Goal: Task Accomplishment & Management: Complete application form

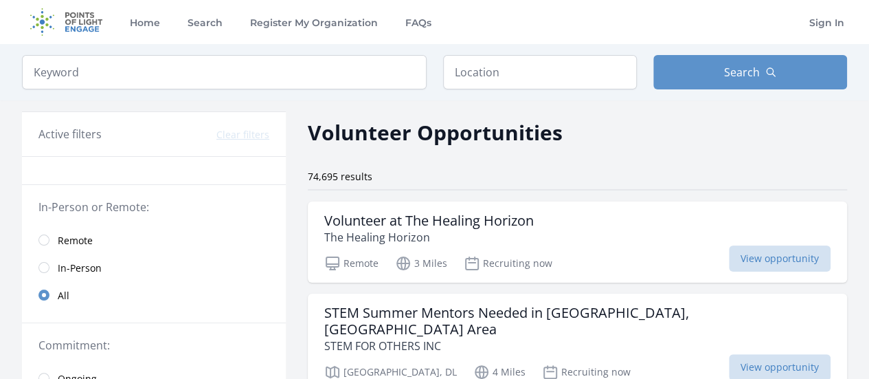
click at [87, 237] on span "Remote" at bounding box center [75, 241] width 35 height 14
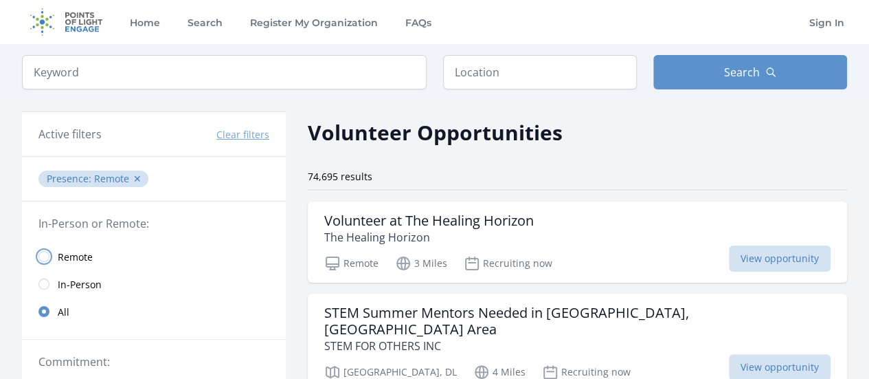
click at [46, 259] on input "radio" at bounding box center [43, 256] width 11 height 11
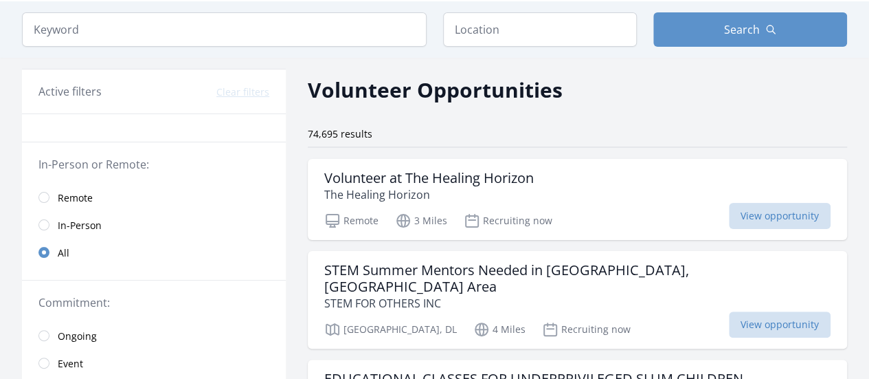
scroll to position [78, 0]
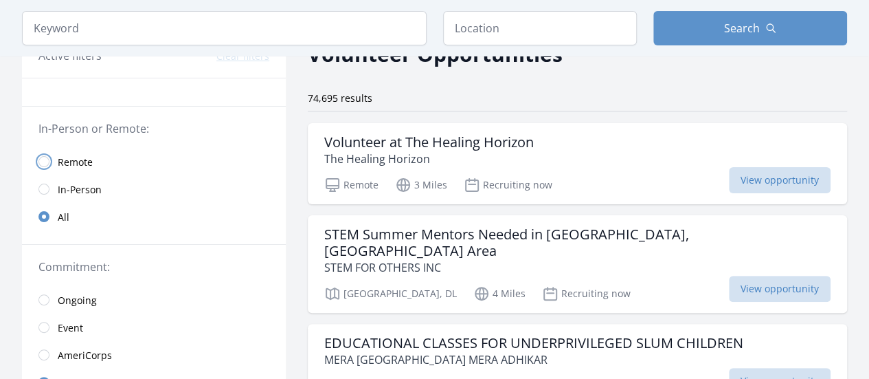
click at [47, 162] on input "radio" at bounding box center [43, 161] width 11 height 11
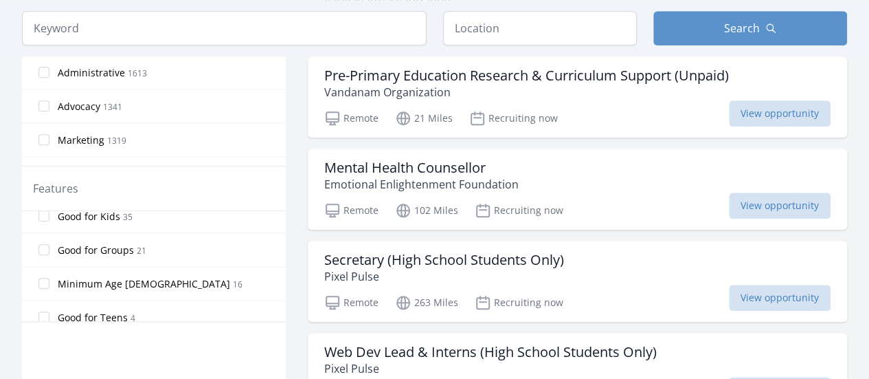
scroll to position [324, 0]
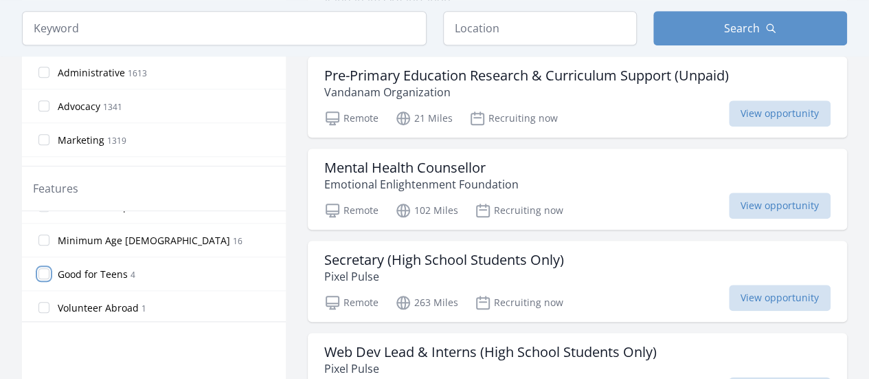
click at [44, 268] on input "Good for Teens 4" at bounding box center [43, 273] width 11 height 11
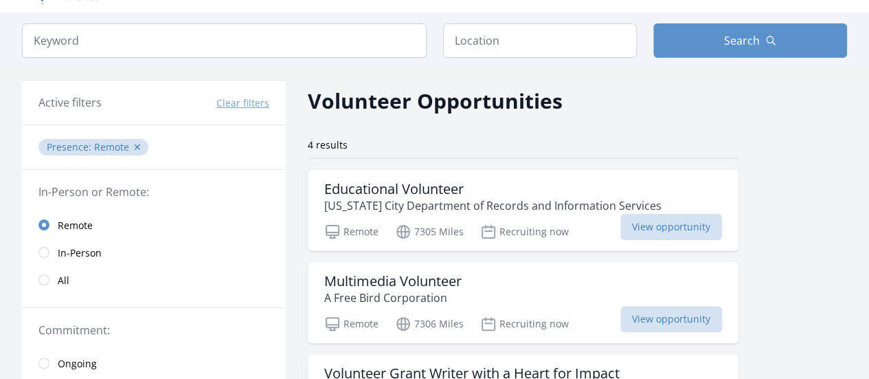
scroll to position [32, 0]
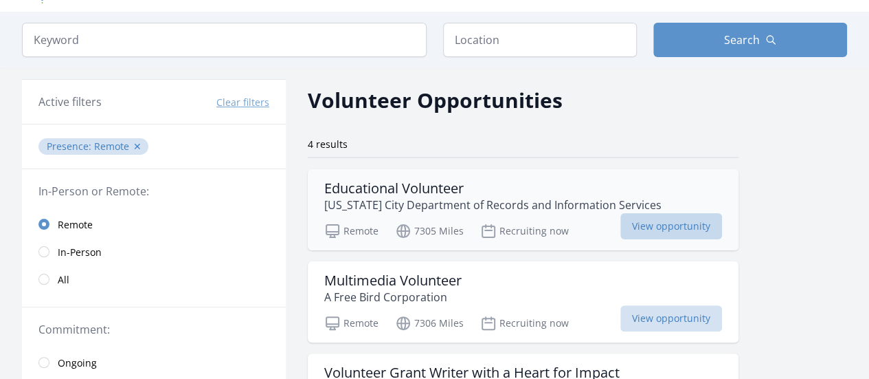
click at [660, 227] on span "View opportunity" at bounding box center [672, 226] width 102 height 26
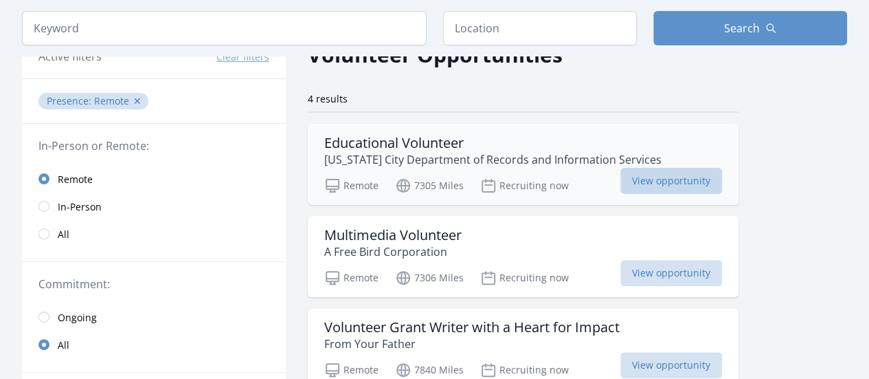
scroll to position [80, 0]
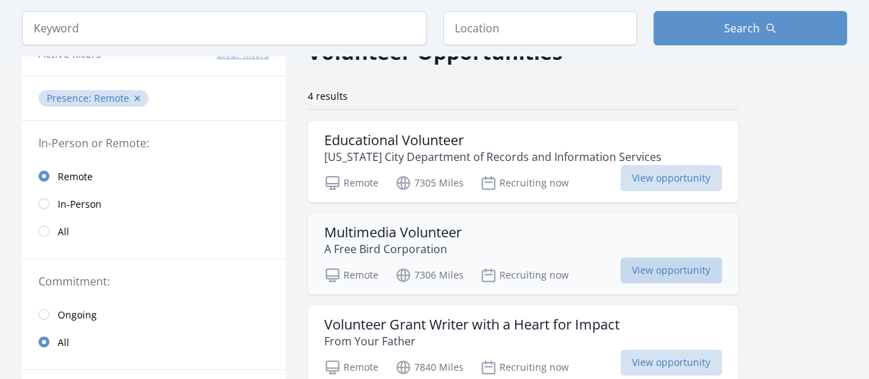
click at [658, 270] on span "View opportunity" at bounding box center [672, 270] width 102 height 26
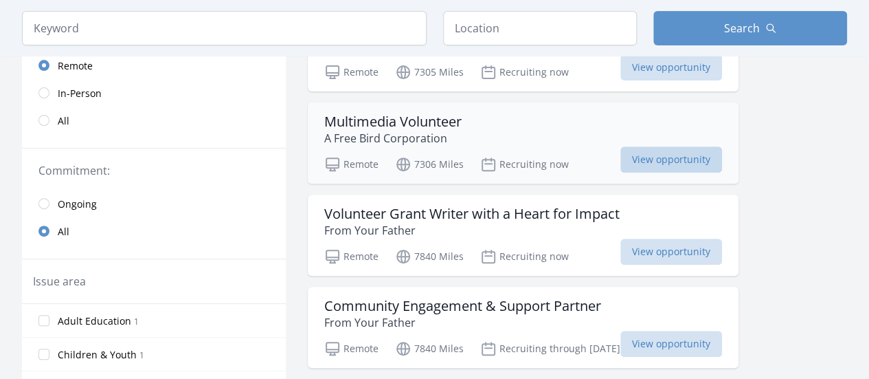
scroll to position [196, 0]
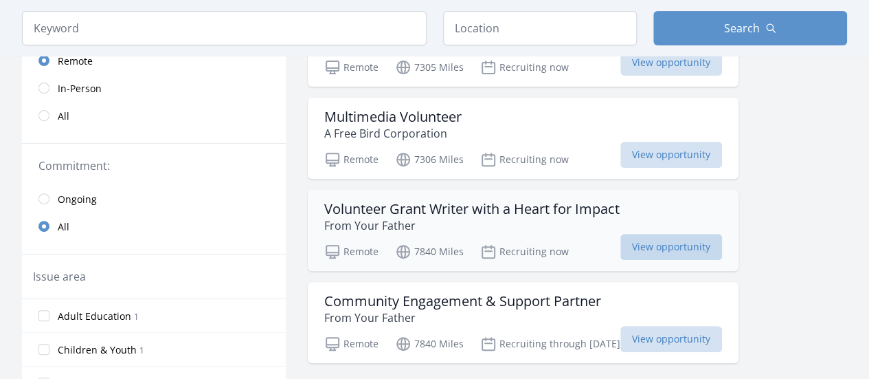
click at [654, 244] on span "View opportunity" at bounding box center [672, 247] width 102 height 26
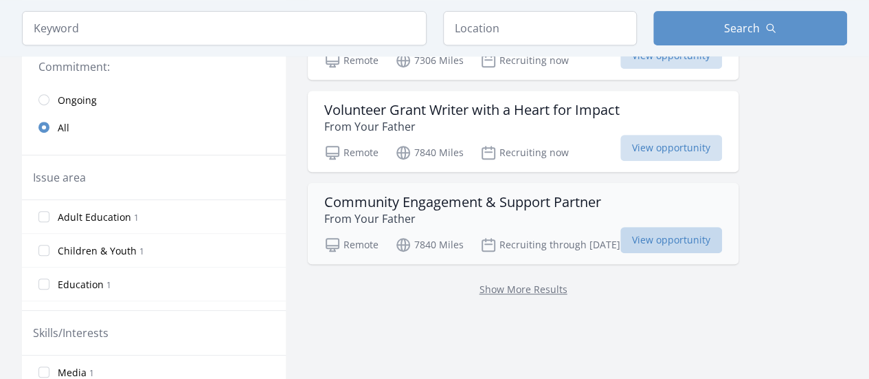
scroll to position [298, 0]
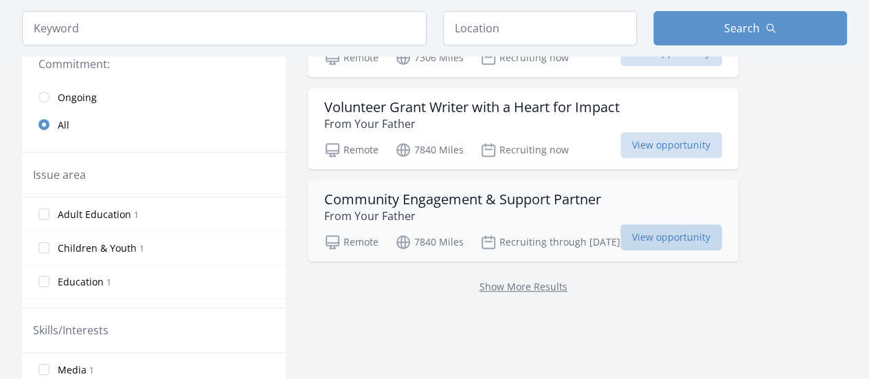
click at [656, 230] on span "View opportunity" at bounding box center [672, 237] width 102 height 26
click at [549, 289] on link "Show More Results" at bounding box center [524, 286] width 88 height 13
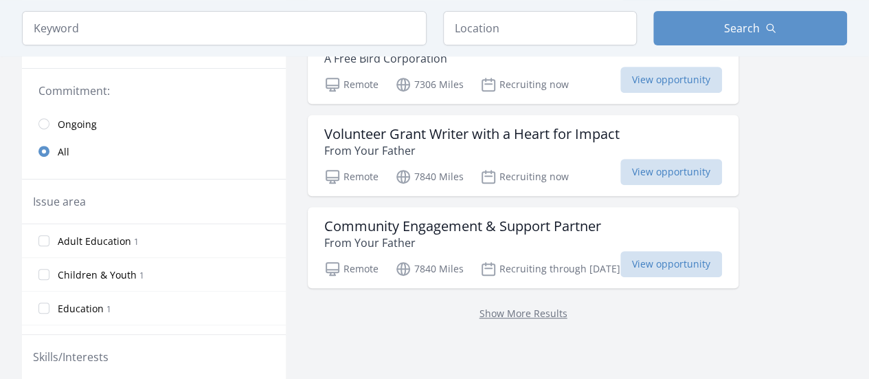
scroll to position [275, 0]
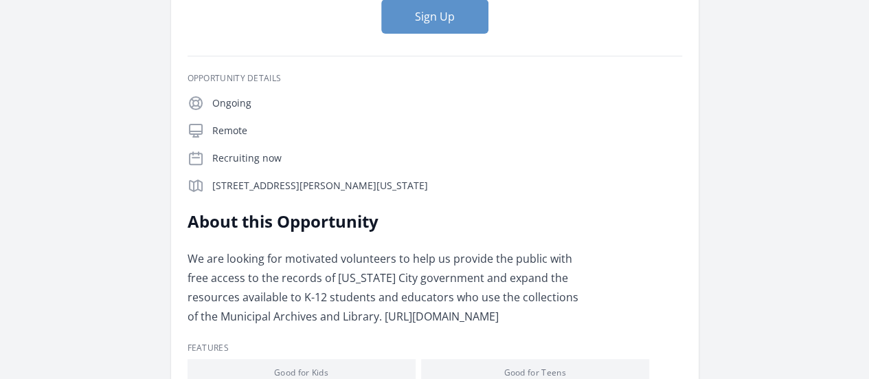
scroll to position [170, 0]
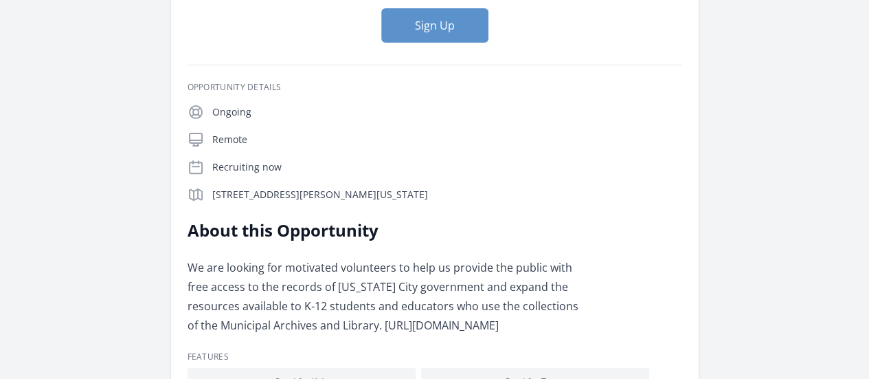
drag, startPoint x: 436, startPoint y: 187, endPoint x: 662, endPoint y: 188, distance: 226.1
click at [590, 258] on p "We are looking for motivated volunteers to help us provide the public with free…" at bounding box center [389, 296] width 402 height 77
copy p "https://forms.office.com/g/MZFz65xWFr"
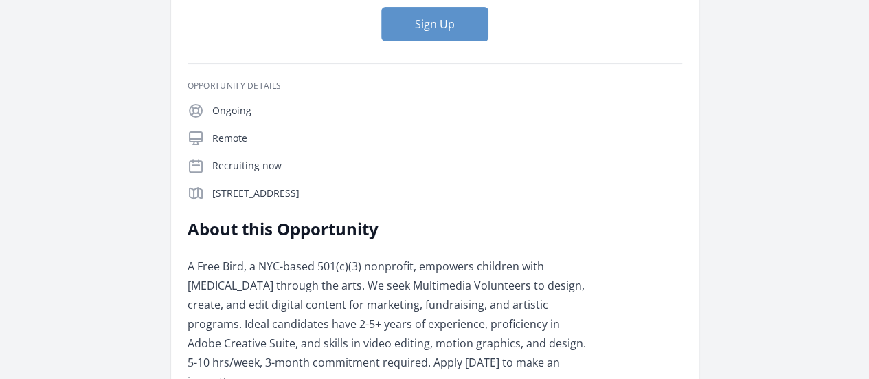
scroll to position [179, 0]
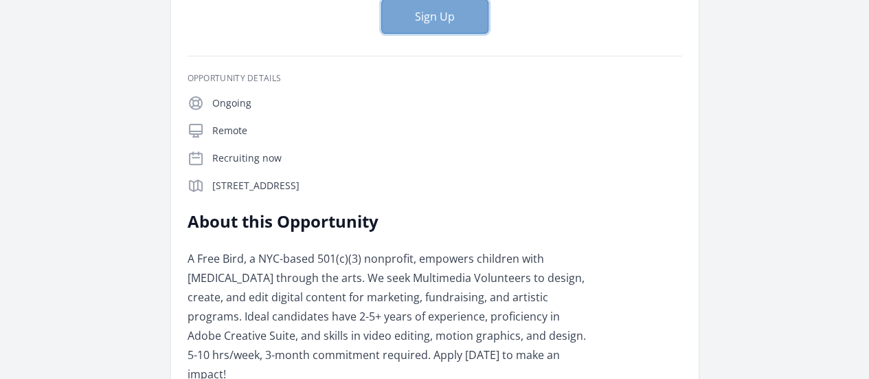
click at [465, 25] on button "Sign Up" at bounding box center [434, 16] width 107 height 34
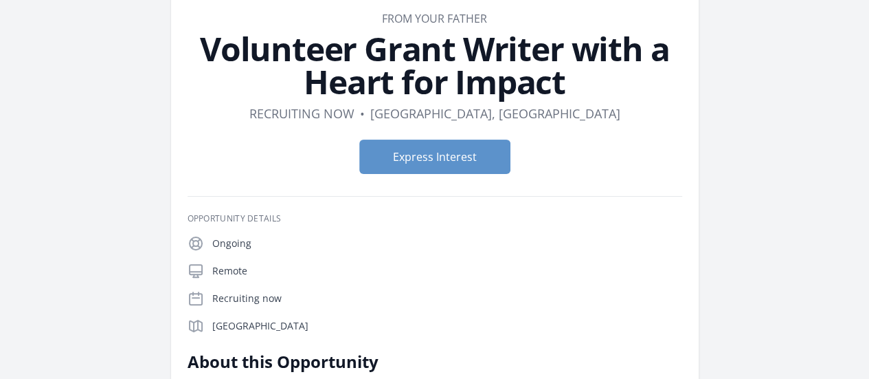
scroll to position [75, 0]
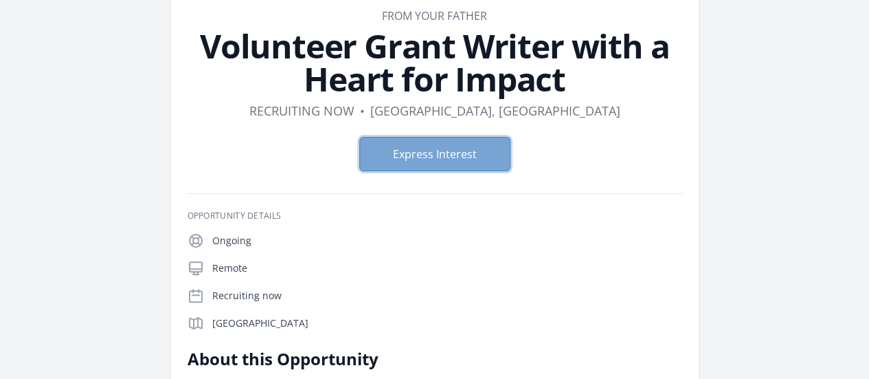
click at [486, 157] on button "Express Interest" at bounding box center [434, 154] width 151 height 34
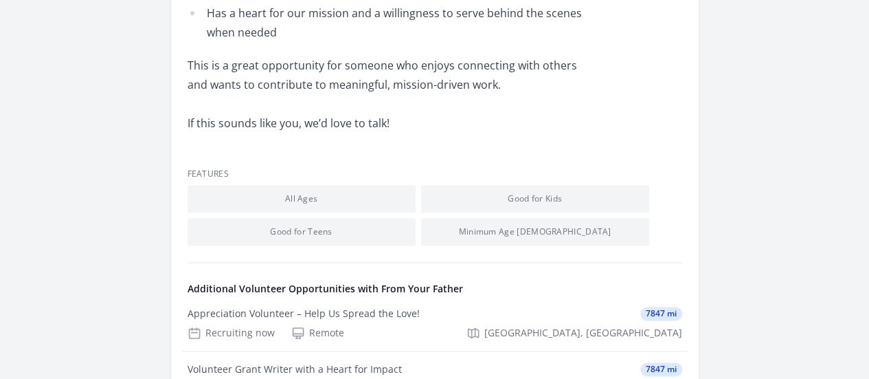
scroll to position [918, 0]
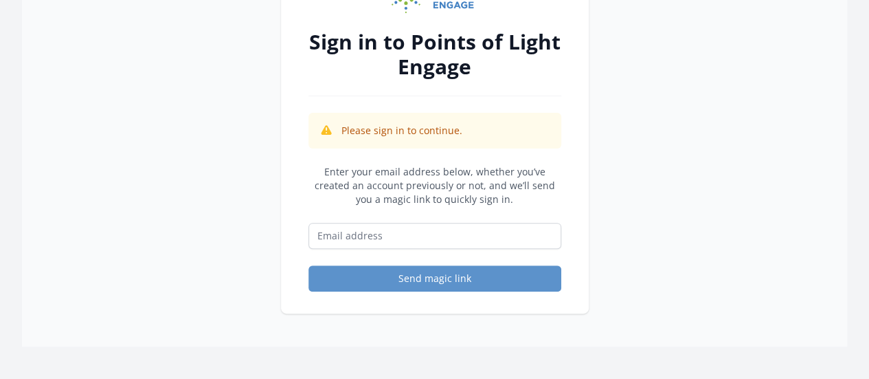
scroll to position [120, 0]
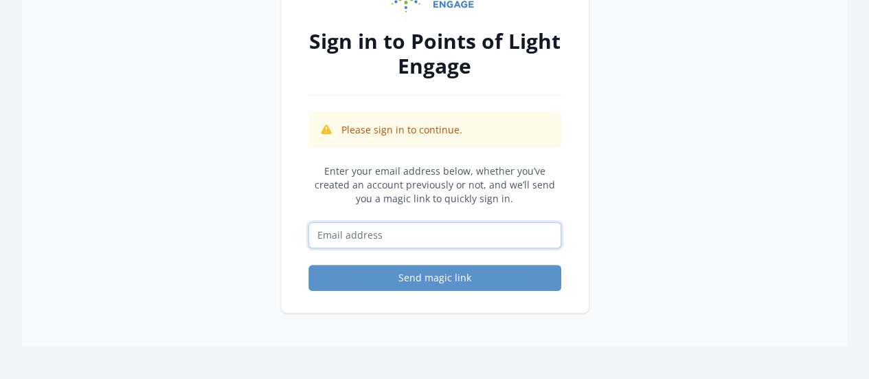
click at [502, 240] on input "Email address" at bounding box center [435, 235] width 253 height 26
type input "[EMAIL_ADDRESS][DOMAIN_NAME]"
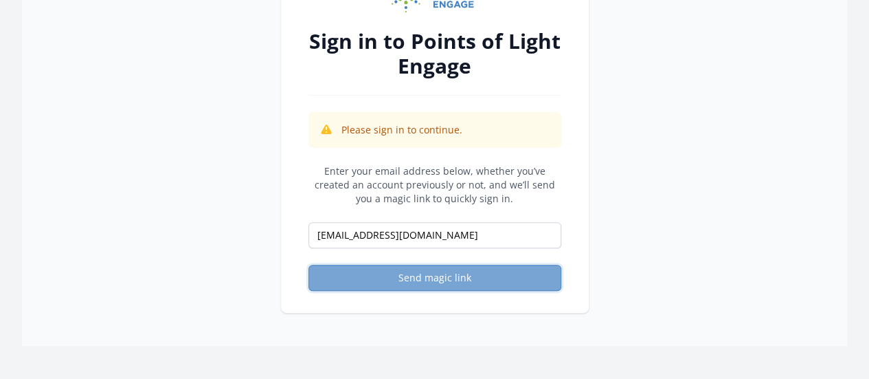
click at [447, 280] on button "Send magic link" at bounding box center [435, 278] width 253 height 26
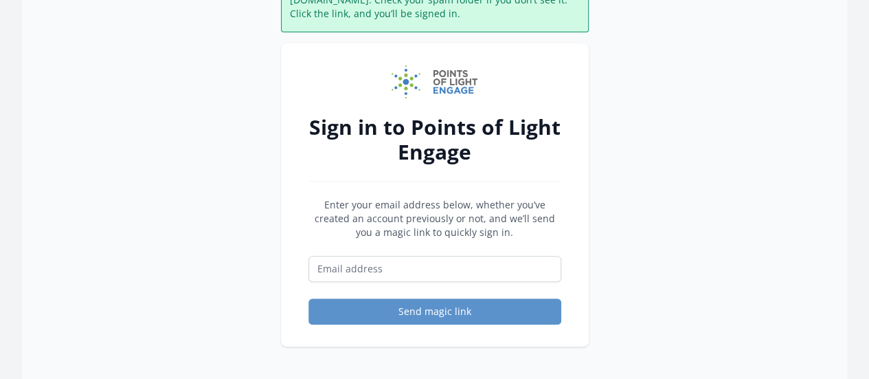
scroll to position [125, 0]
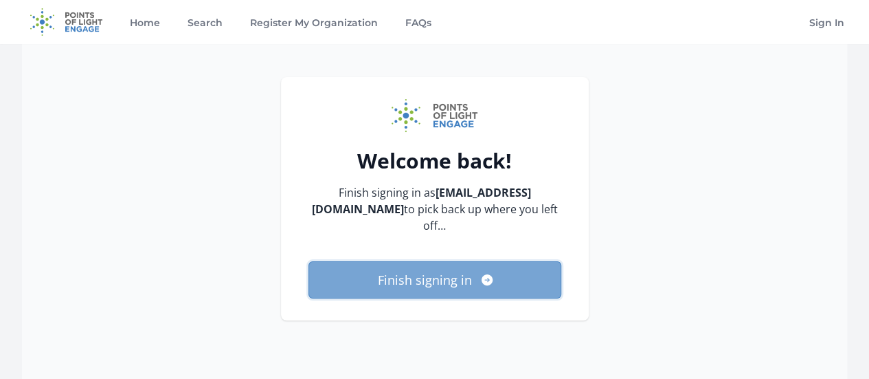
click at [445, 266] on button "Finish signing in" at bounding box center [435, 279] width 253 height 37
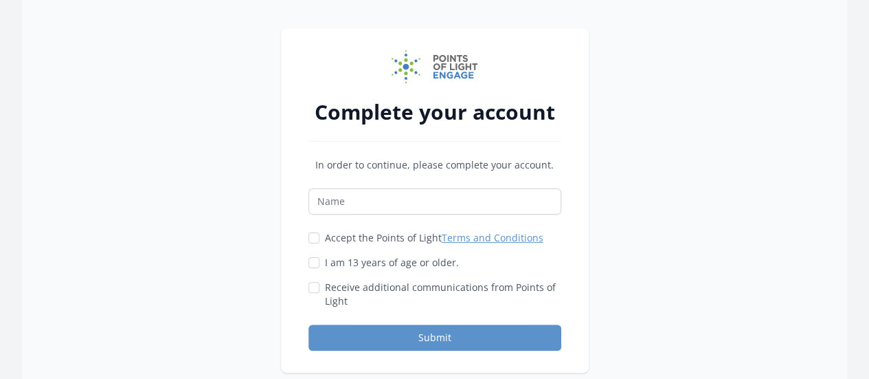
scroll to position [60, 0]
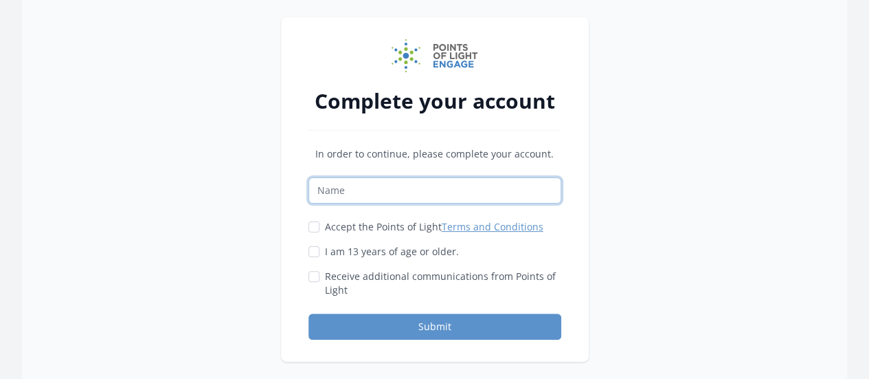
click at [476, 190] on input "Name" at bounding box center [435, 190] width 253 height 26
type input "Aarna"
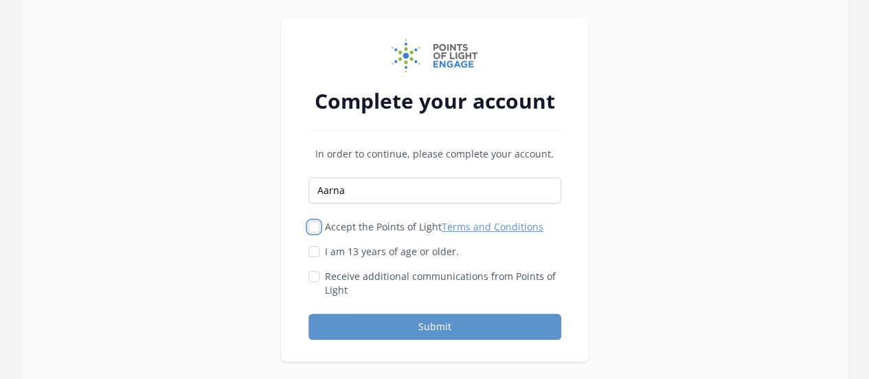
click at [313, 224] on input "Accept the Points of Light Terms and Conditions" at bounding box center [314, 226] width 11 height 11
checkbox input "true"
click at [315, 258] on div "Accept the Points of Light Terms and Conditions I am 13 years of age or older." at bounding box center [435, 258] width 253 height 77
click at [315, 250] on input "I am 13 years of age or older." at bounding box center [314, 251] width 11 height 11
checkbox input "true"
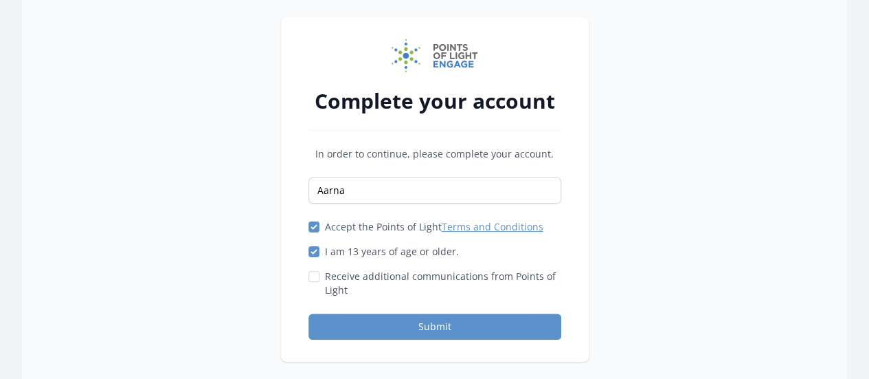
click at [313, 265] on div "Accept the Points of Light Terms and Conditions I am 13 years of age or older." at bounding box center [435, 258] width 253 height 77
click at [313, 271] on input "Receive additional communications from Points of Light" at bounding box center [314, 276] width 11 height 11
click at [318, 277] on input "Receive additional communications from Points of Light" at bounding box center [314, 276] width 11 height 11
checkbox input "true"
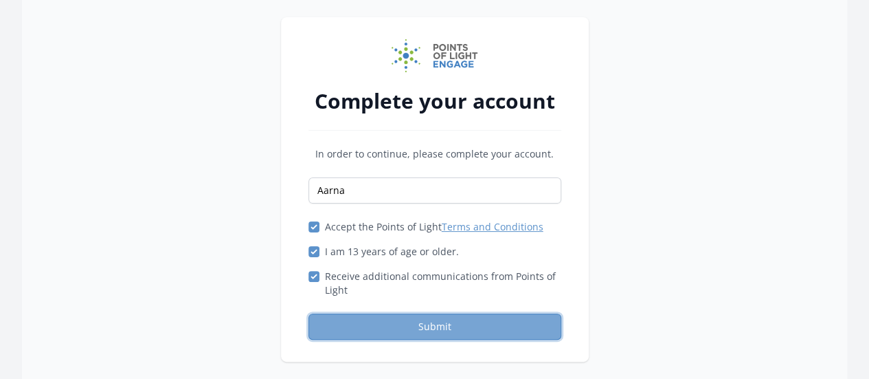
click at [359, 322] on button "Submit" at bounding box center [435, 326] width 253 height 26
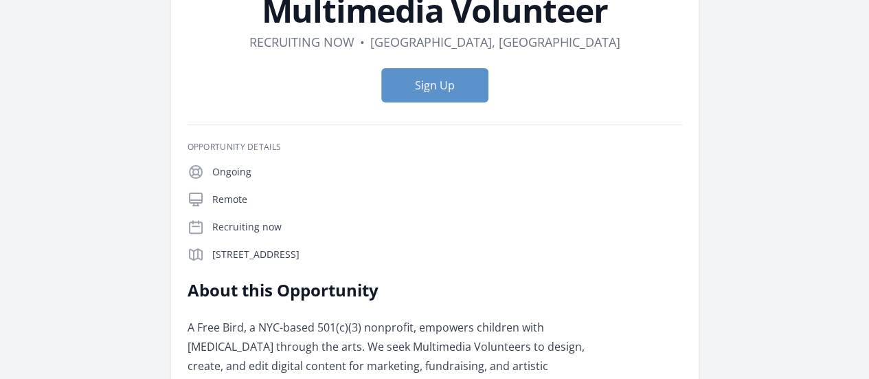
scroll to position [109, 0]
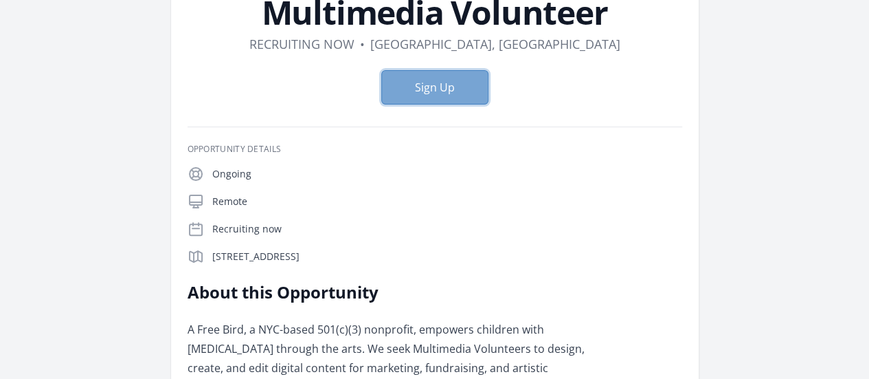
click at [461, 90] on button "Sign Up" at bounding box center [434, 87] width 107 height 34
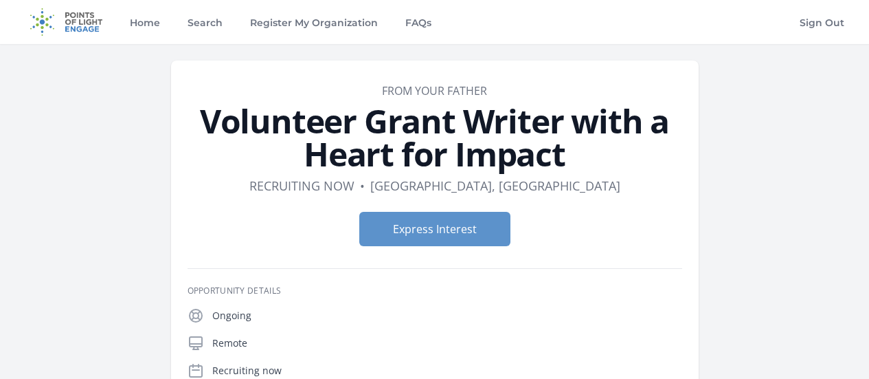
scroll to position [75, 0]
